Goal: Ask a question: Seek information or help from site administrators or community

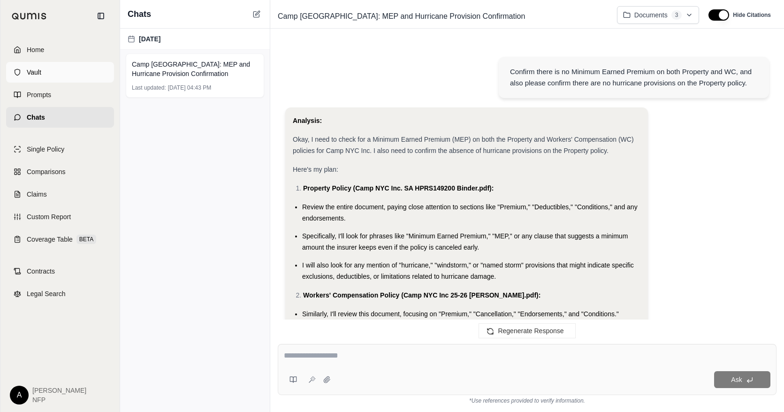
scroll to position [394, 0]
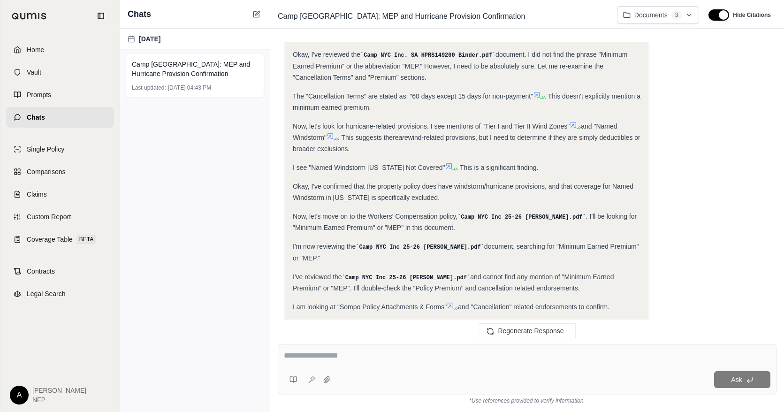
click at [51, 49] on link "Home" at bounding box center [60, 49] width 108 height 21
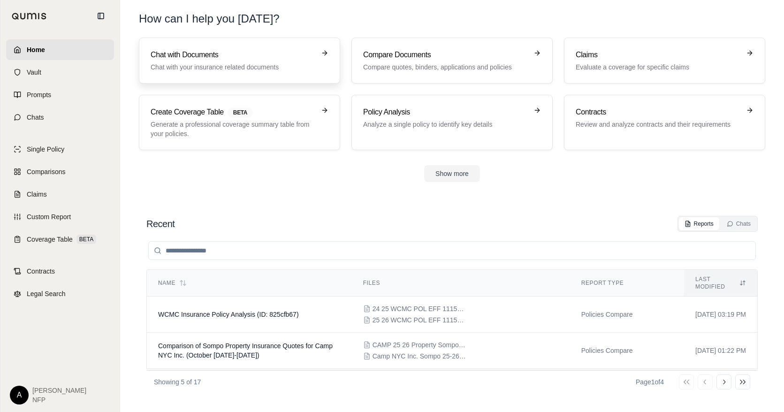
click at [246, 50] on h3 "Chat with Documents" at bounding box center [233, 54] width 165 height 11
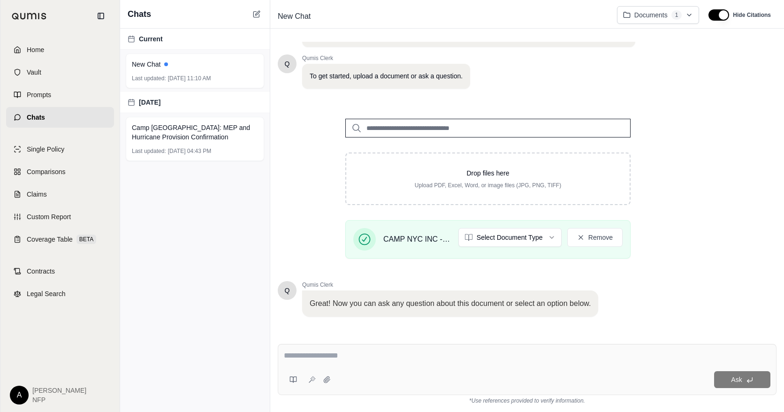
scroll to position [96, 0]
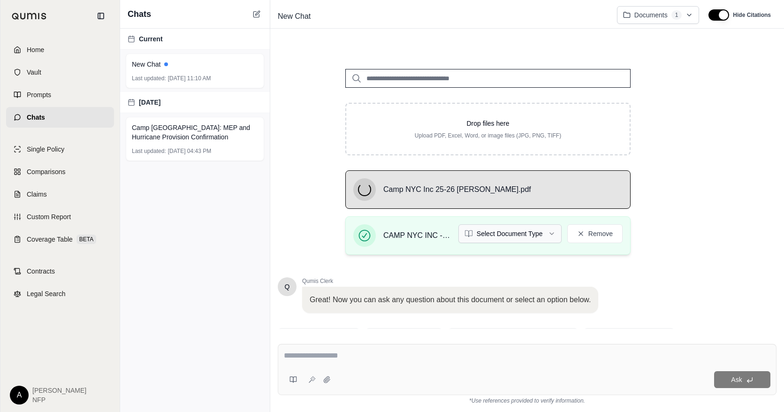
click at [548, 233] on html "Home Vault Prompts Chats Single Policy Comparisons Claims Custom Report Coverag…" at bounding box center [392, 206] width 784 height 412
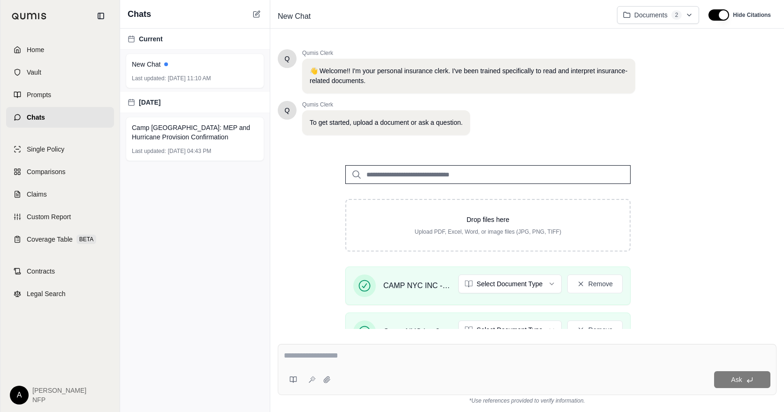
scroll to position [0, 0]
click at [421, 284] on span "CAMP NYC INC - WC Quote [DATE].pdf" at bounding box center [417, 285] width 68 height 11
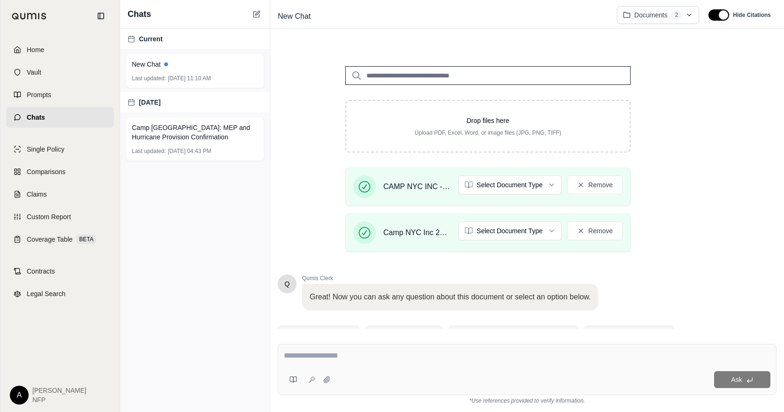
scroll to position [107, 0]
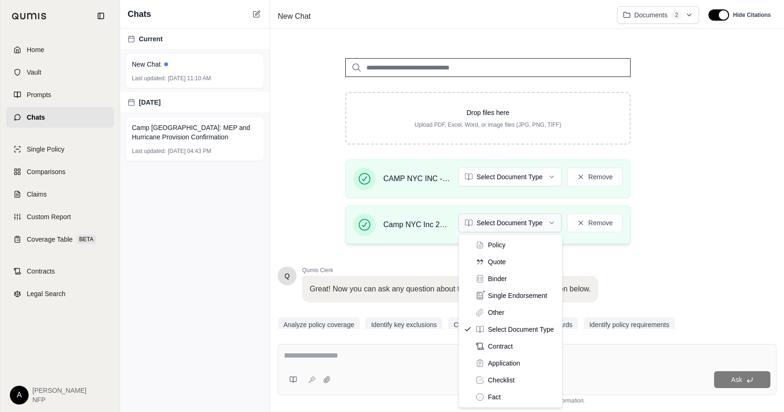
click at [533, 226] on html "Home Vault Prompts Chats Single Policy Comparisons Claims Custom Report Coverag…" at bounding box center [392, 206] width 784 height 412
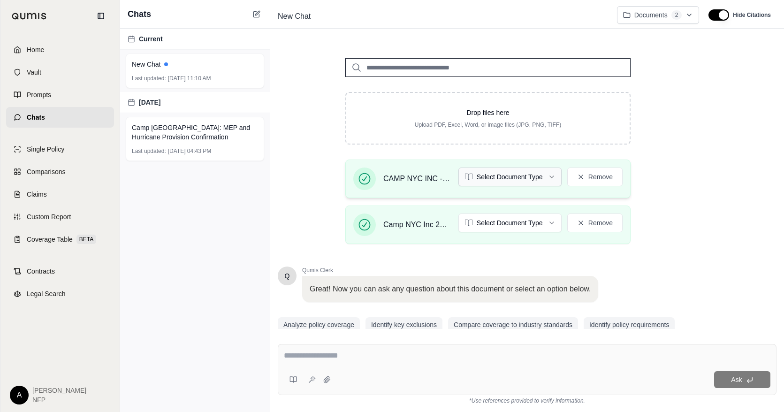
click at [524, 181] on html "Home Vault Prompts Chats Single Policy Comparisons Claims Custom Report Coverag…" at bounding box center [392, 206] width 784 height 412
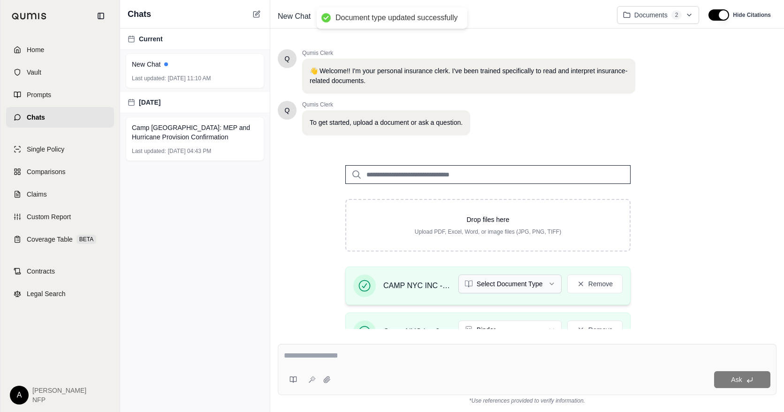
click at [511, 282] on html "Document type updated successfully Home Vault Prompts Chats Single Policy Compa…" at bounding box center [392, 206] width 784 height 412
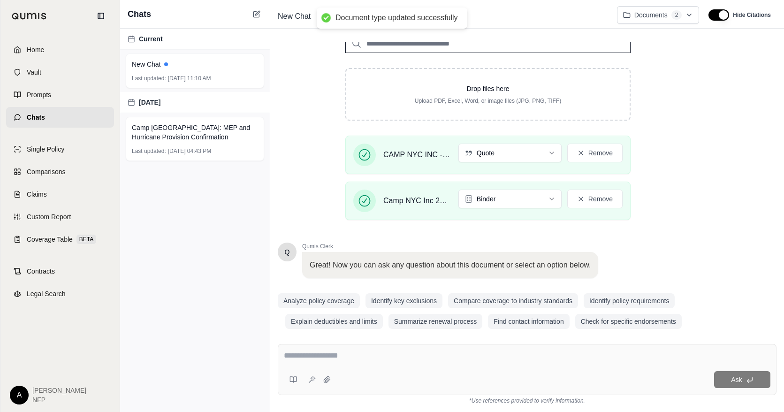
scroll to position [142, 0]
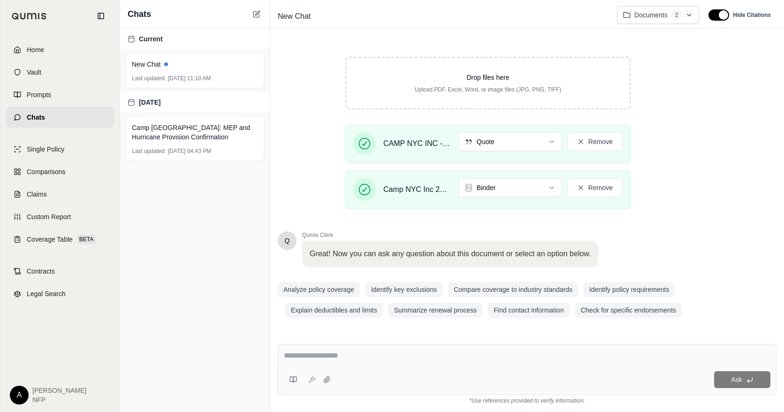
click at [372, 345] on div "Ask" at bounding box center [527, 369] width 499 height 51
paste textarea "**********"
type textarea "**********"
click at [747, 378] on icon at bounding box center [750, 380] width 8 height 8
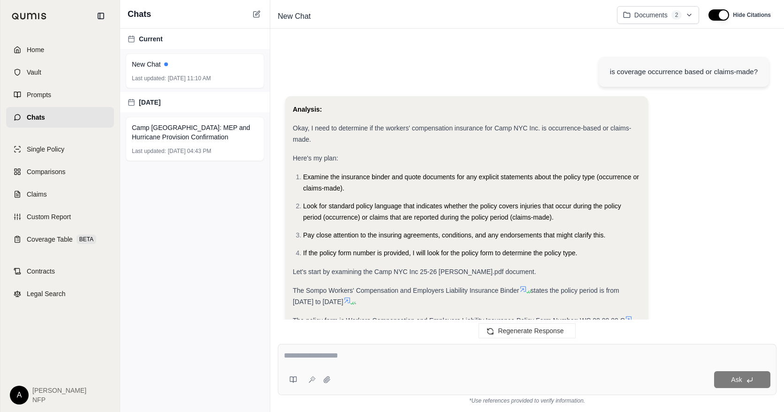
scroll to position [301, 0]
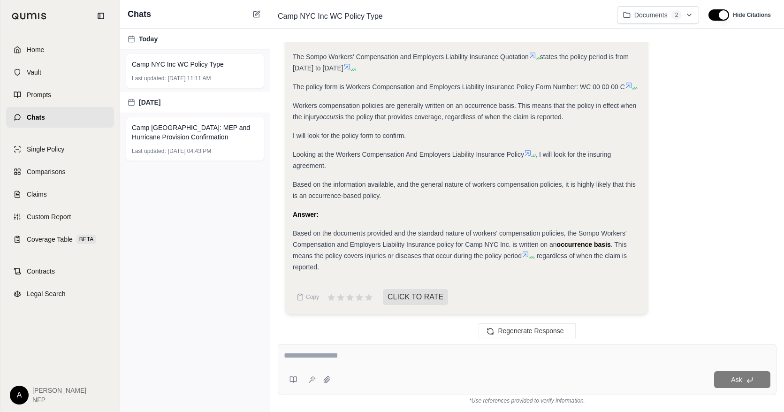
click at [771, 137] on div "is coverage occurrence based or claims-made? Analysis: Okay, I need to determin…" at bounding box center [527, 185] width 499 height 287
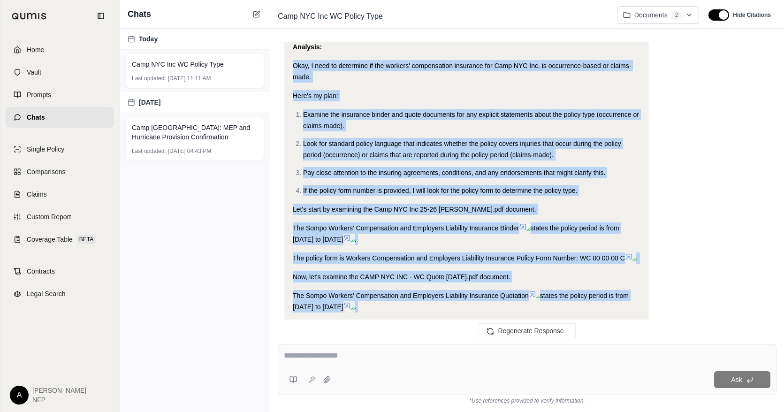
scroll to position [50, 0]
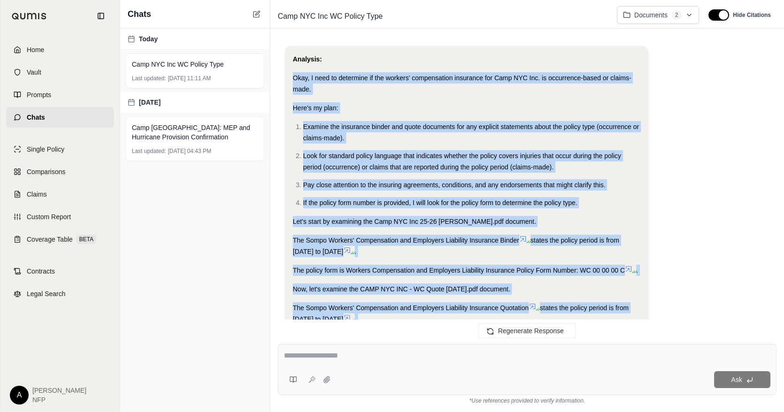
drag, startPoint x: 620, startPoint y: 134, endPoint x: 589, endPoint y: 55, distance: 85.3
click at [589, 55] on div "Analysis: Okay, I need to determine if the workers' compensation insurance for …" at bounding box center [467, 288] width 348 height 470
drag, startPoint x: 589, startPoint y: 55, endPoint x: 712, endPoint y: 102, distance: 132.1
click at [712, 102] on div "Analysis: Okay, I need to determine if the workers' compensation insurance for …" at bounding box center [527, 309] width 484 height 526
